Goal: Task Accomplishment & Management: Manage account settings

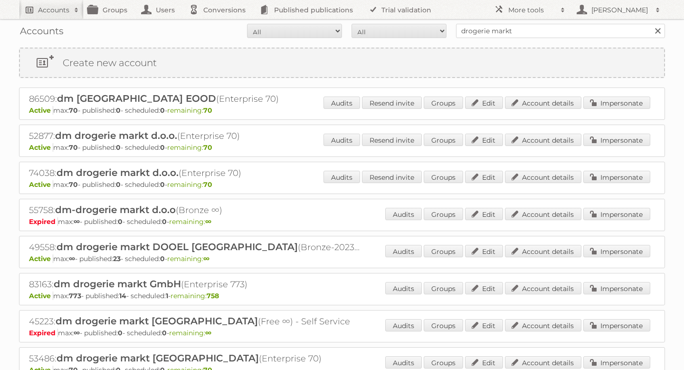
click at [66, 1] on link "Accounts" at bounding box center [51, 9] width 65 height 19
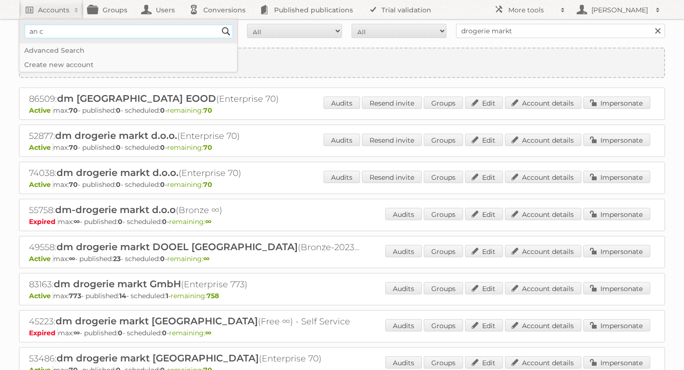
type input"] "An [PERSON_NAME]"
click at [228, 30] on input "Search" at bounding box center [226, 31] width 14 height 14
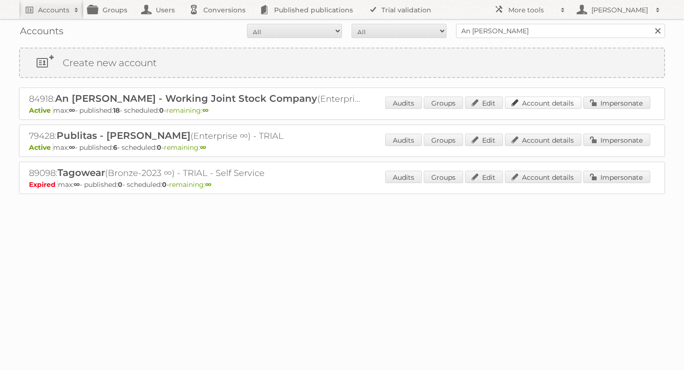
click at [557, 105] on link "Account details" at bounding box center [543, 102] width 77 height 12
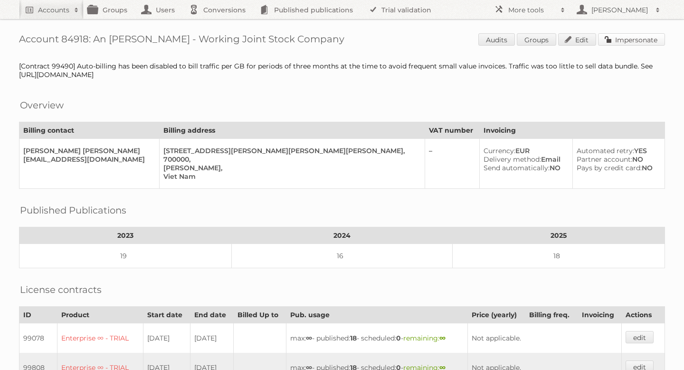
click at [627, 45] on link "Impersonate" at bounding box center [631, 39] width 67 height 12
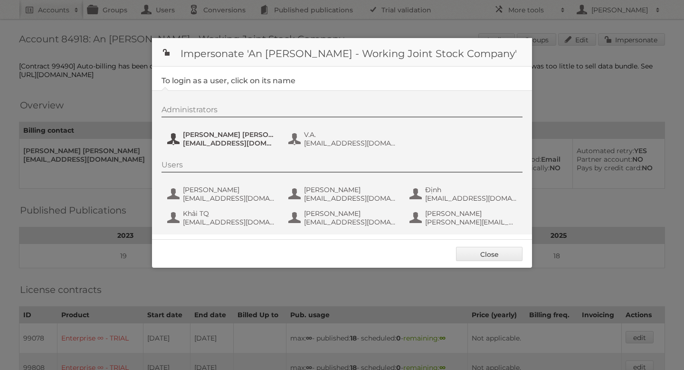
click at [232, 134] on span "[PERSON_NAME] [PERSON_NAME]" at bounding box center [229, 134] width 92 height 9
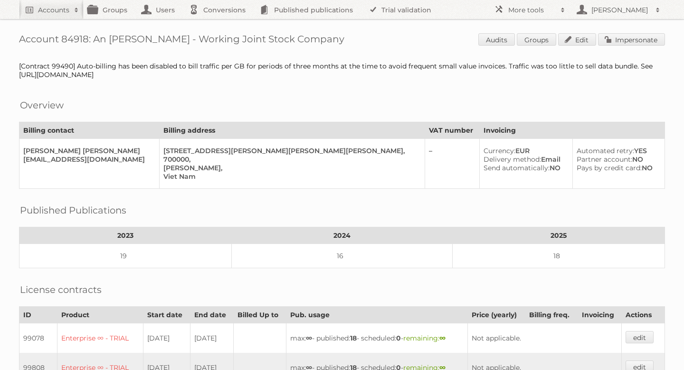
scroll to position [440, 0]
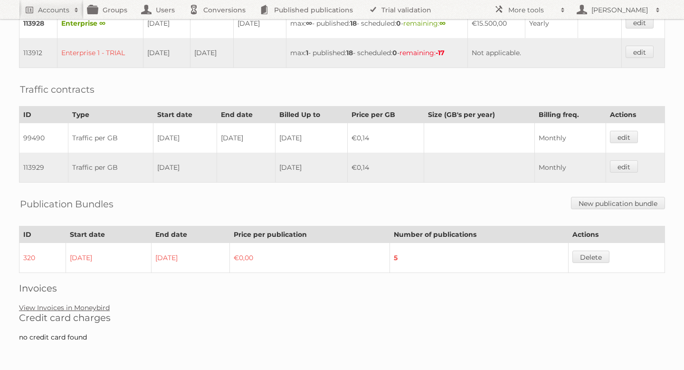
click at [89, 307] on link "View Invoices in Moneybird" at bounding box center [64, 307] width 91 height 9
click at [75, 307] on link "View Invoices in Moneybird" at bounding box center [64, 307] width 91 height 9
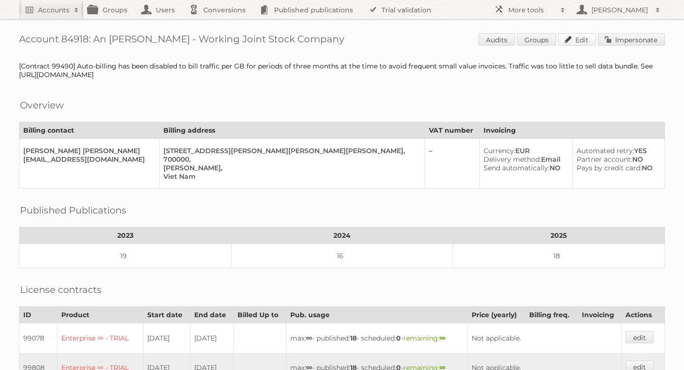
click at [582, 42] on link "Edit" at bounding box center [577, 39] width 38 height 12
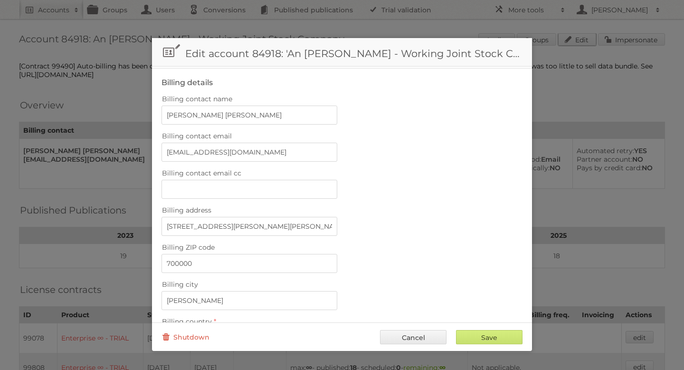
scroll to position [182, 0]
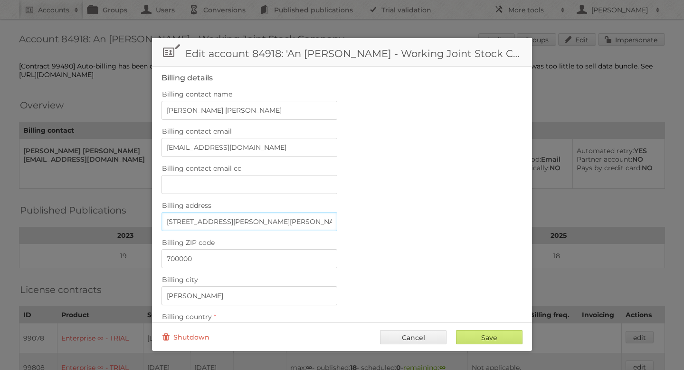
click at [258, 214] on input "[STREET_ADDRESS][PERSON_NAME][PERSON_NAME][PERSON_NAME]." at bounding box center [250, 221] width 176 height 19
type input "[STREET_ADDRESS][PERSON_NAME][PERSON_NAME]"
click at [372, 236] on label "Billing ZIP code" at bounding box center [342, 242] width 361 height 13
click at [337, 249] on input "700000" at bounding box center [250, 258] width 176 height 19
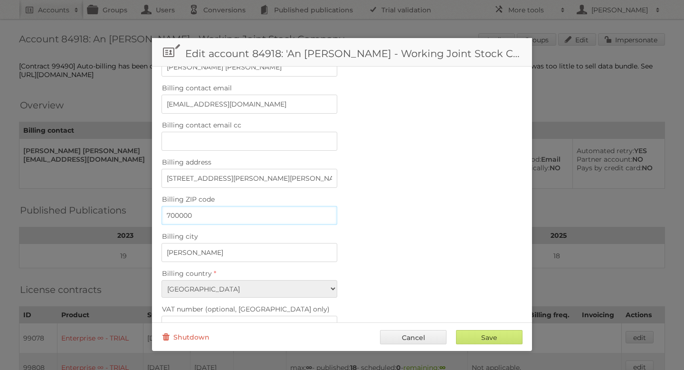
scroll to position [234, 0]
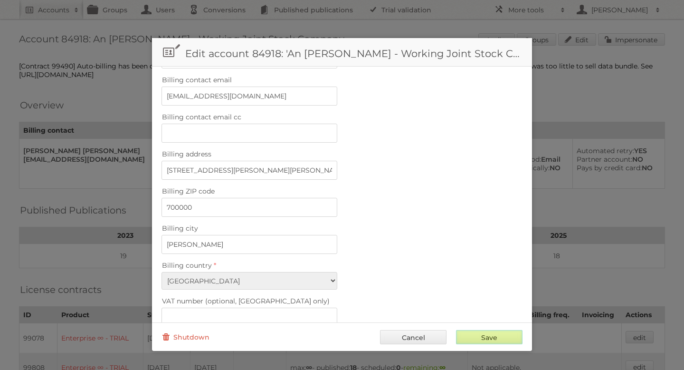
click at [500, 338] on input "Save" at bounding box center [489, 337] width 67 height 14
type input "..."
